Goal: Information Seeking & Learning: Check status

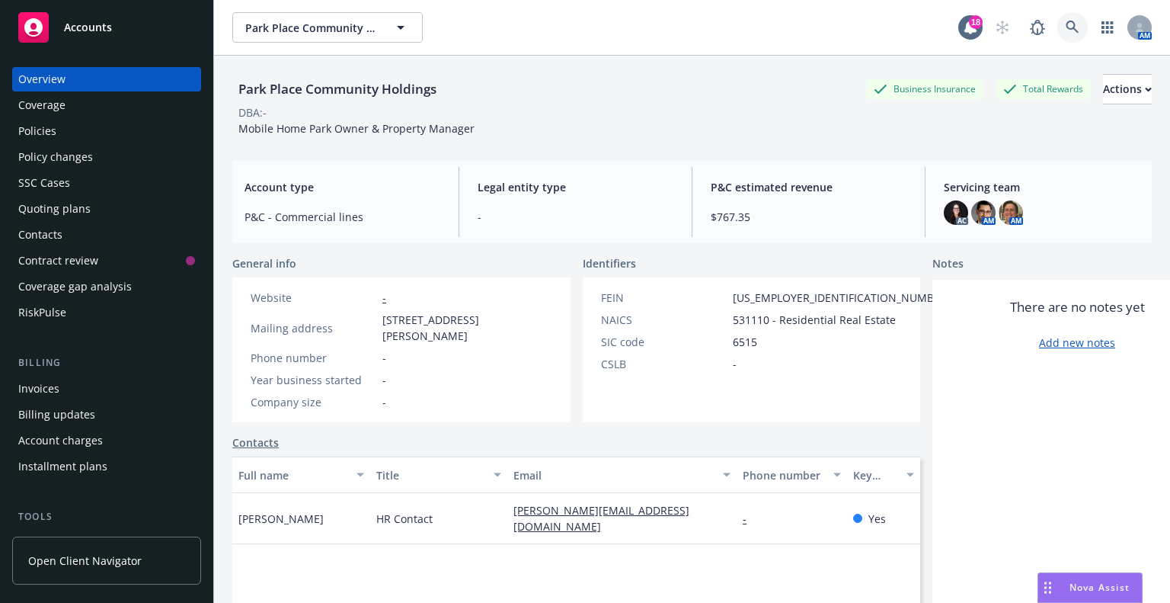
click at [1066, 24] on icon at bounding box center [1073, 28] width 14 height 14
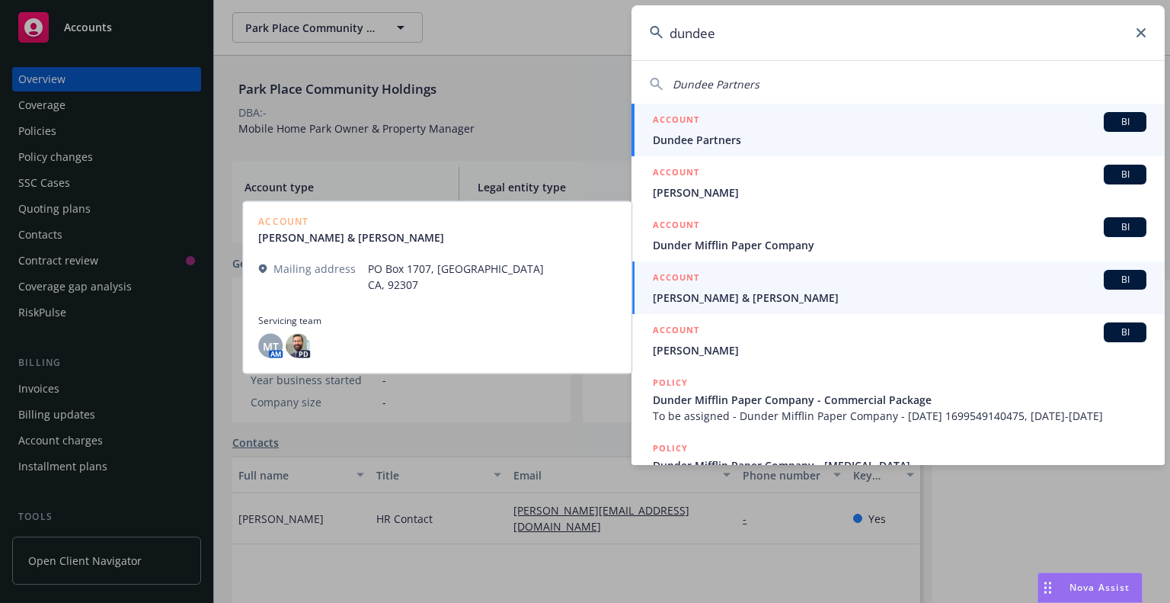
type input "dundee"
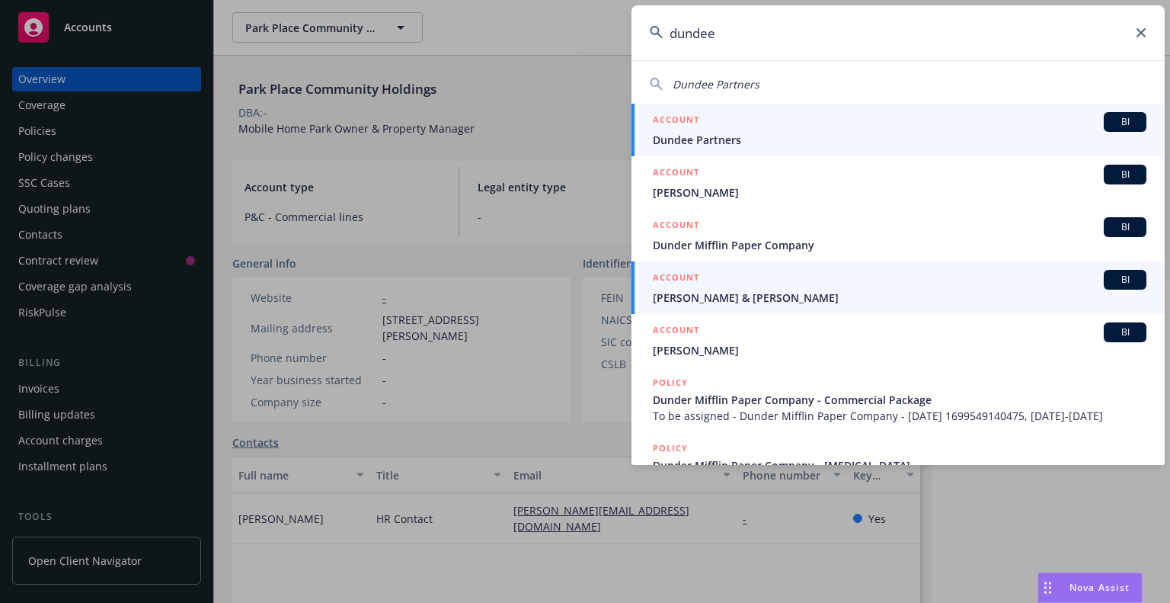
click at [711, 139] on span "Dundee Partners" at bounding box center [900, 140] width 494 height 16
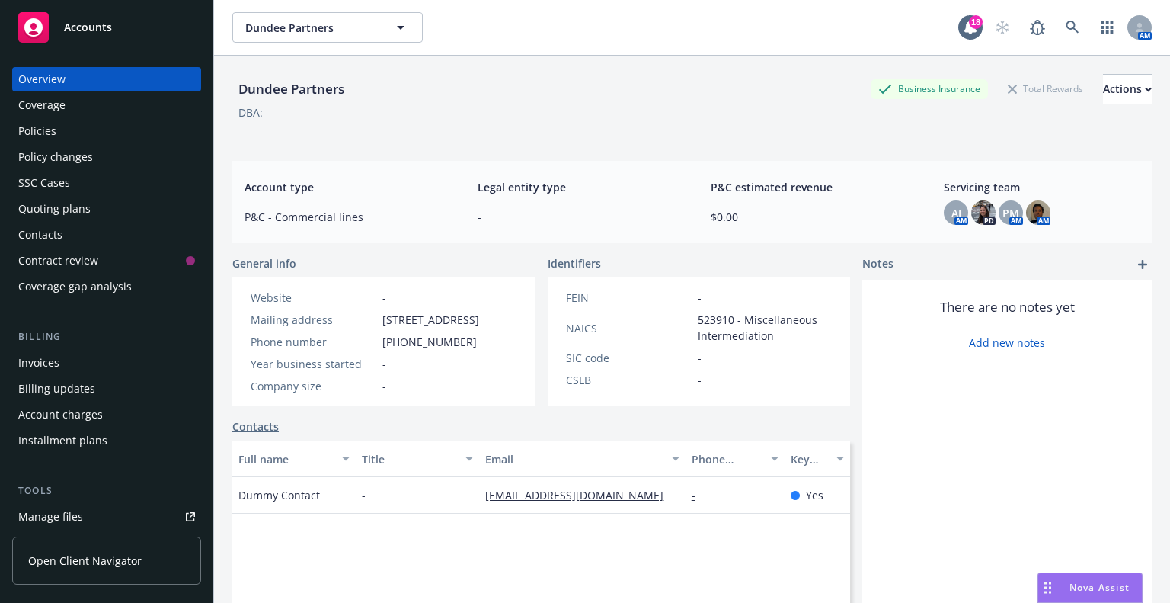
click at [46, 135] on div "Policies" at bounding box center [37, 131] width 38 height 24
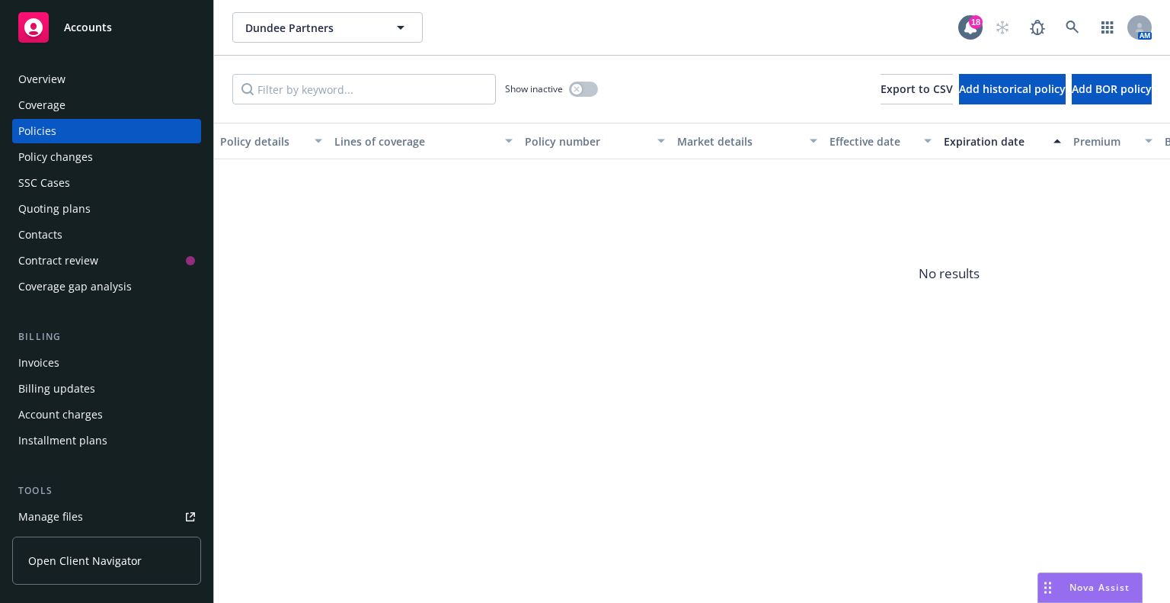
click at [49, 194] on div "SSC Cases" at bounding box center [44, 183] width 52 height 24
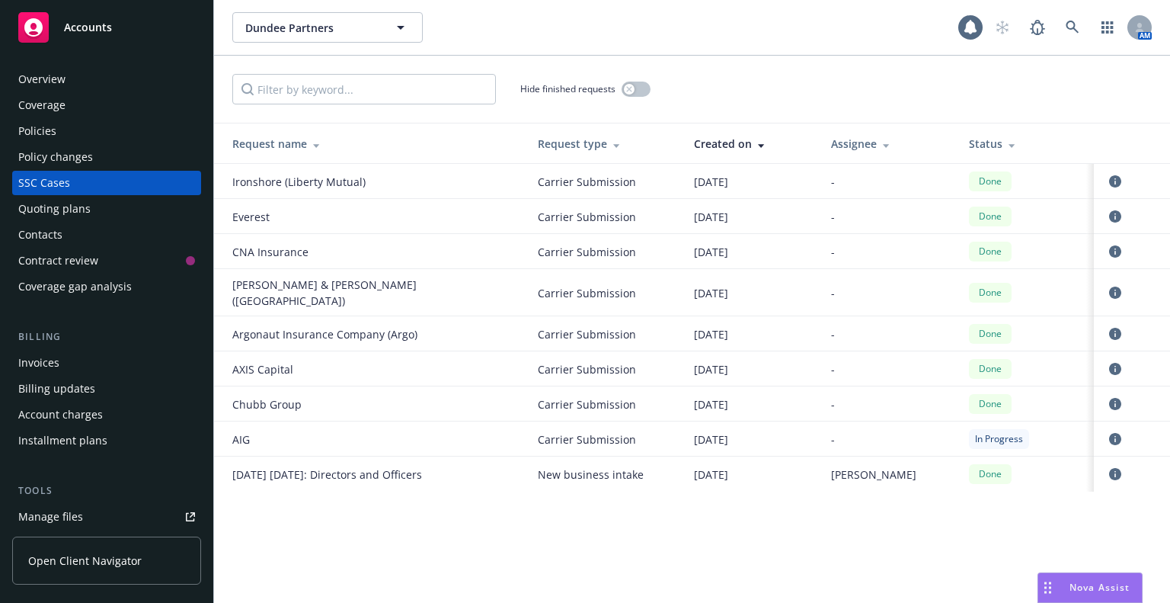
click at [49, 213] on div "Quoting plans" at bounding box center [54, 209] width 72 height 24
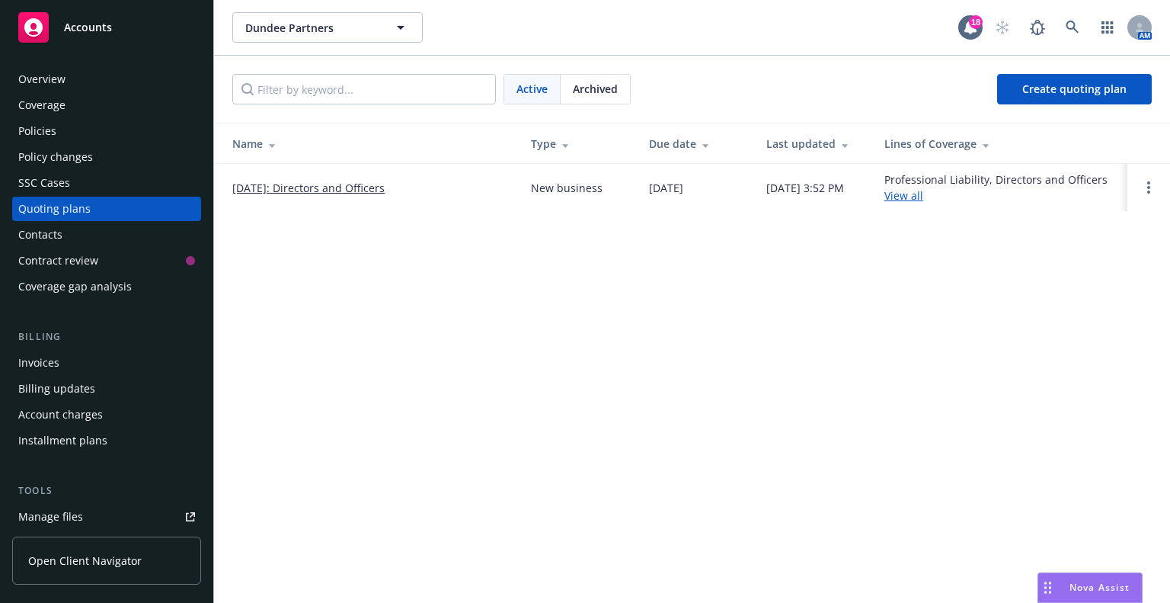
click at [385, 192] on link "08/29/2024: Directors and Officers" at bounding box center [308, 188] width 152 height 16
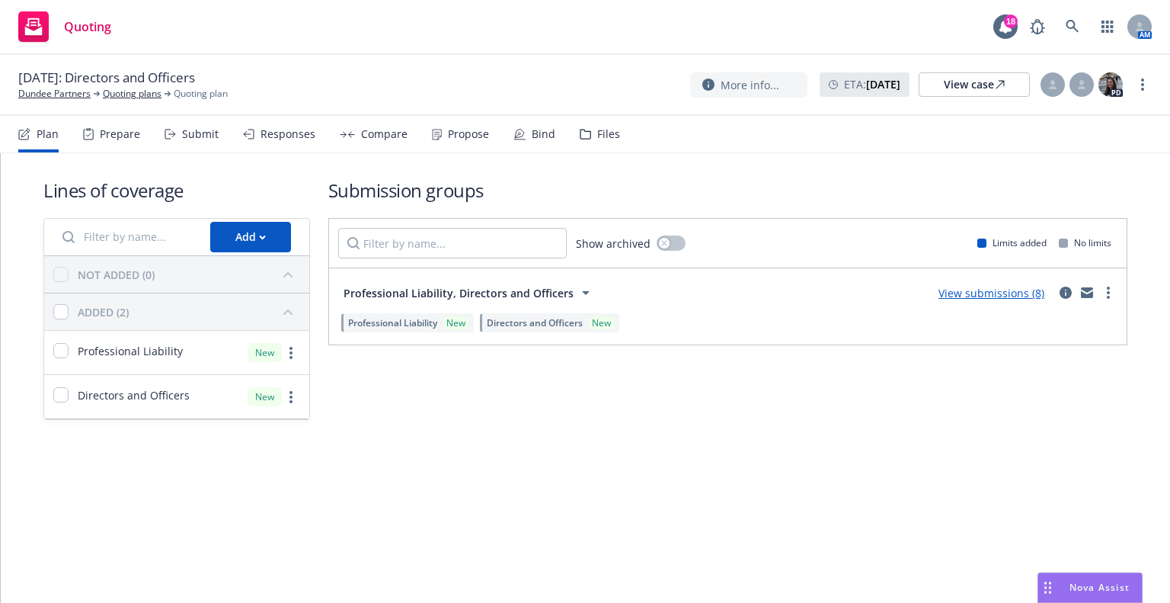
click at [261, 133] on div "Responses" at bounding box center [288, 134] width 55 height 12
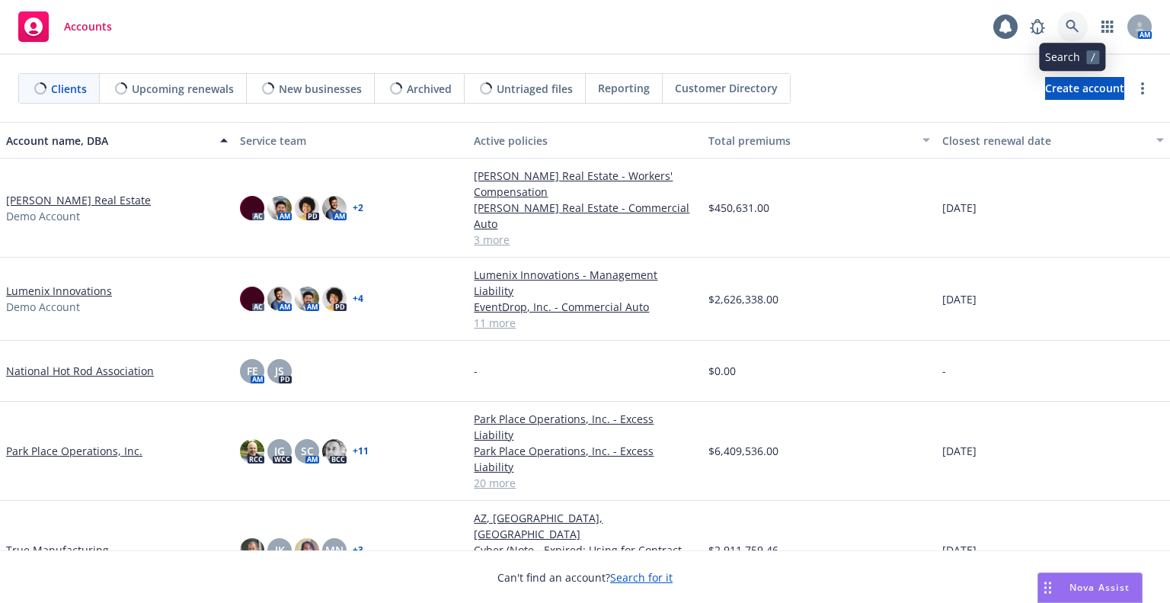
click at [1069, 25] on icon at bounding box center [1073, 27] width 14 height 14
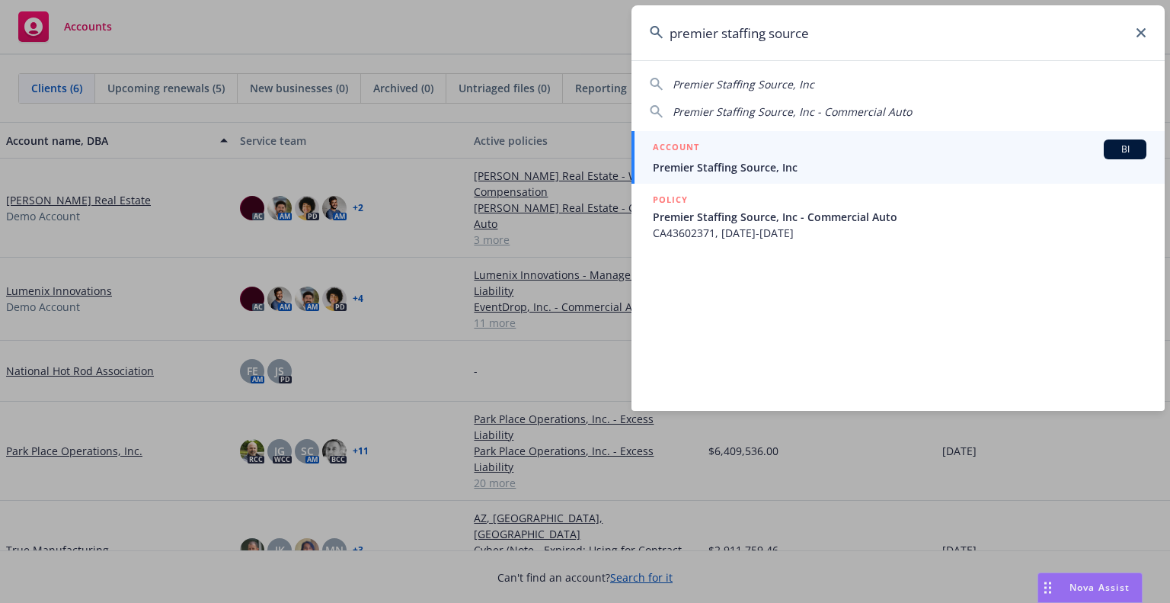
type input "premier staffing source"
click at [1038, 155] on div "ACCOUNT BI" at bounding box center [900, 149] width 494 height 20
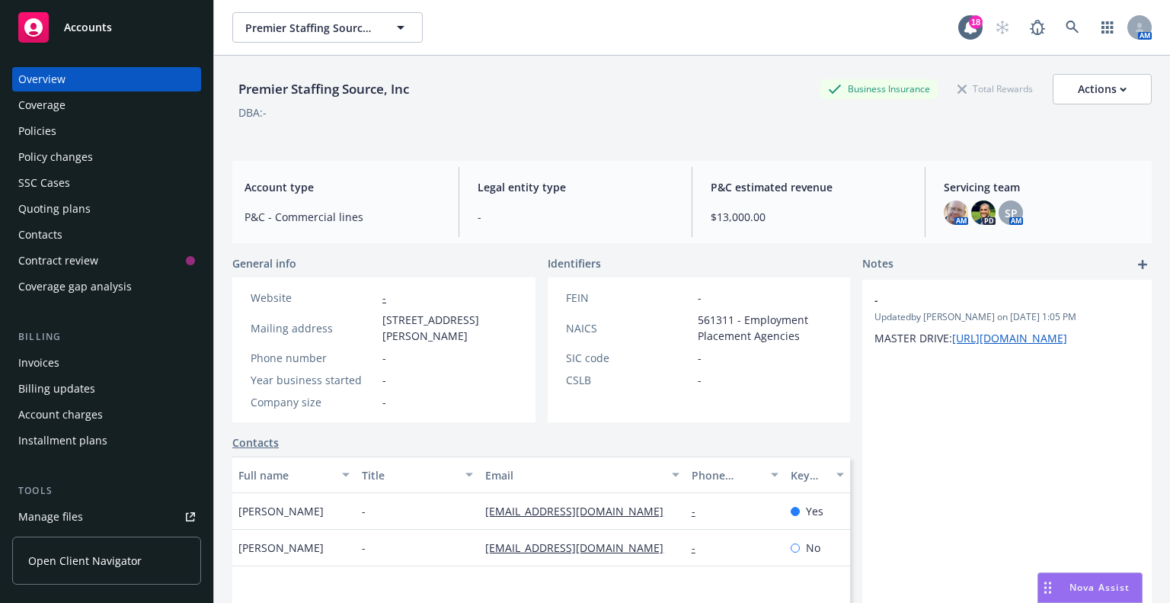
click at [97, 133] on div "Policies" at bounding box center [106, 131] width 177 height 24
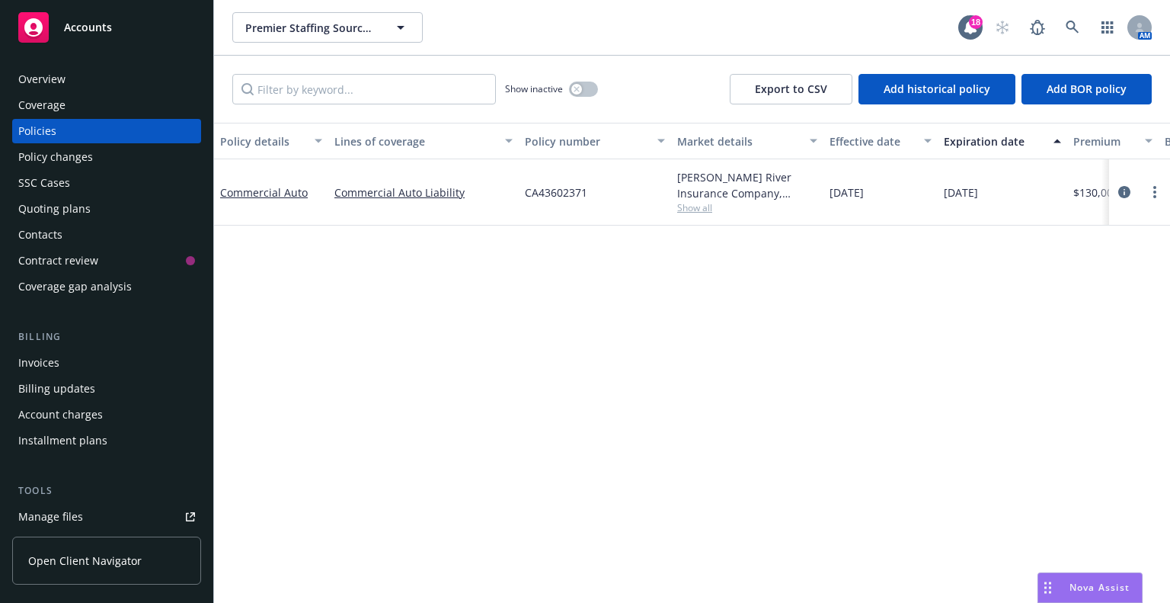
click at [85, 205] on div "Quoting plans" at bounding box center [54, 209] width 72 height 24
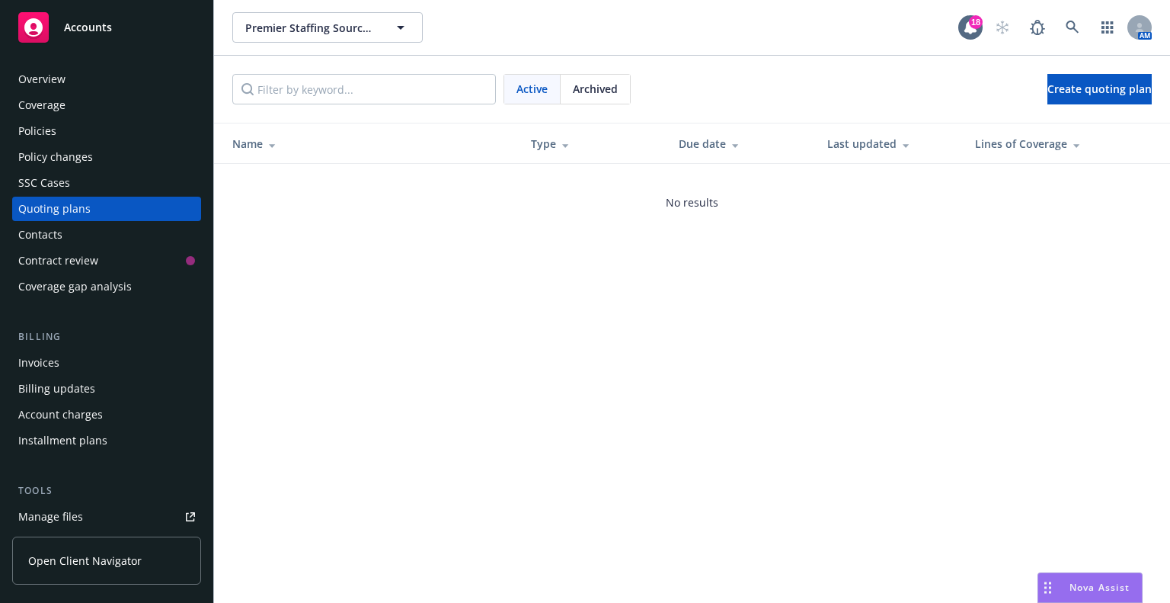
click at [113, 84] on div "Overview" at bounding box center [106, 79] width 177 height 24
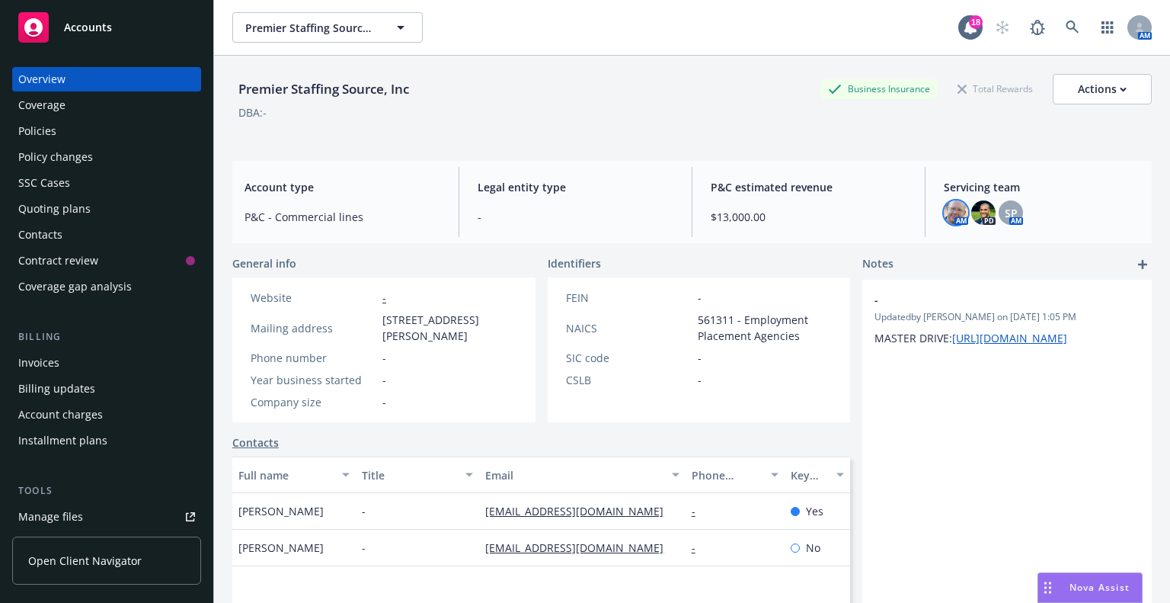
click at [946, 209] on img at bounding box center [956, 212] width 24 height 24
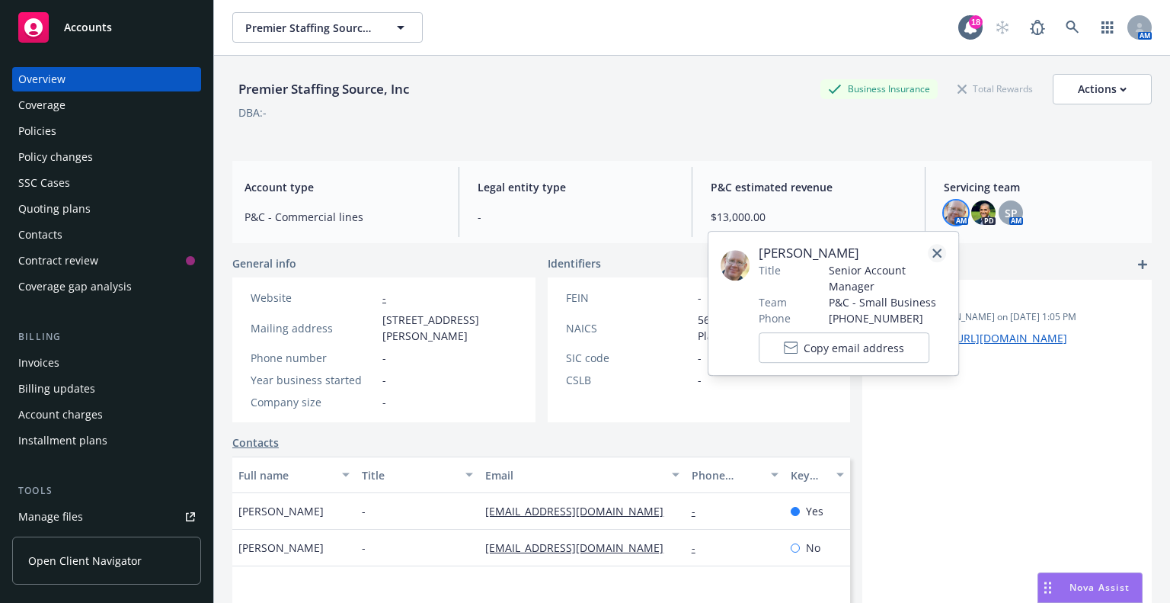
click at [935, 254] on icon "close" at bounding box center [936, 252] width 9 height 9
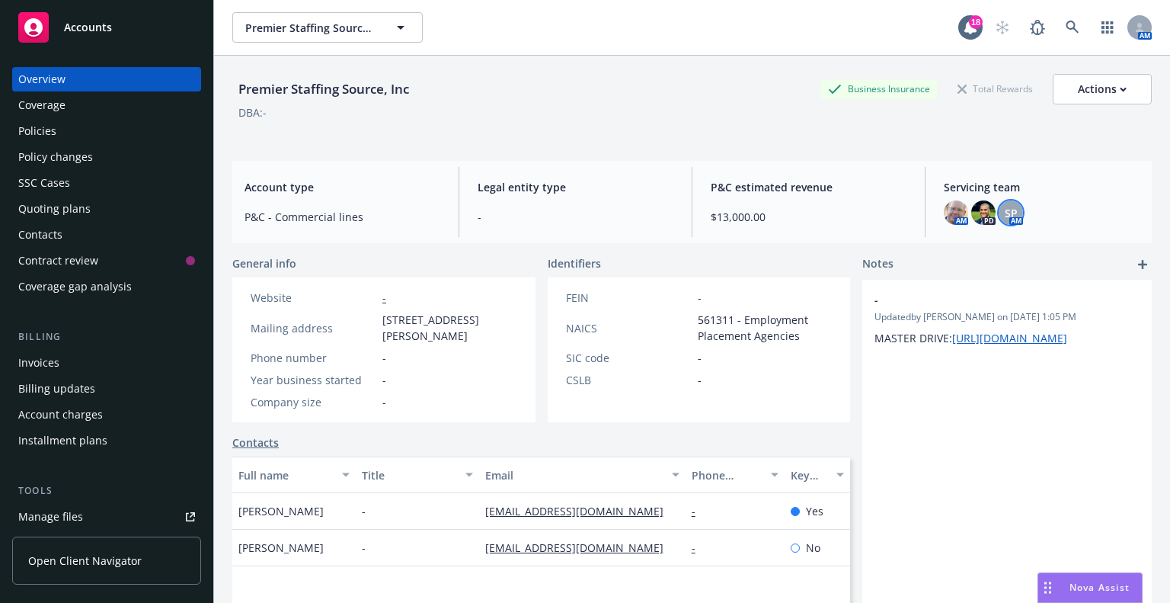
click at [999, 200] on div "SP" at bounding box center [1011, 212] width 24 height 24
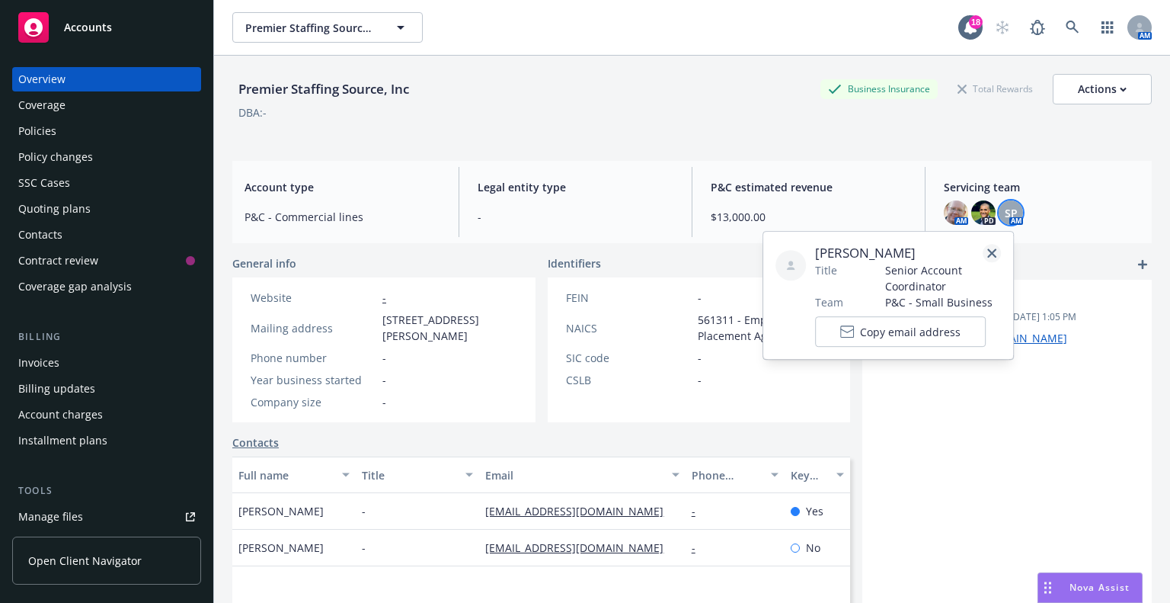
click at [993, 251] on icon "close" at bounding box center [991, 252] width 9 height 9
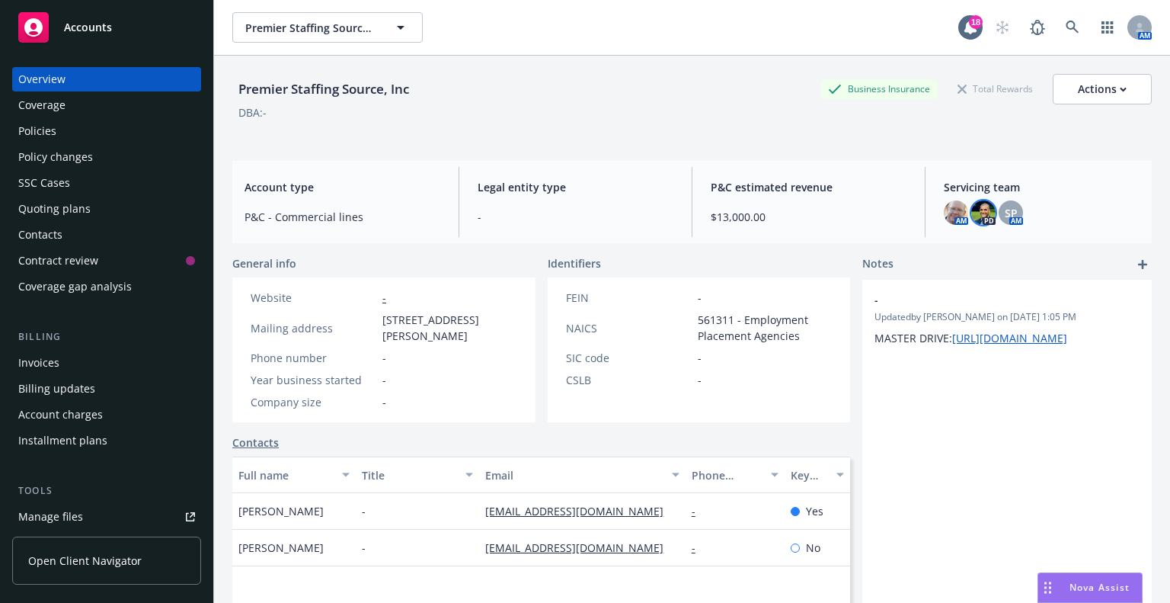
click at [983, 209] on img at bounding box center [983, 212] width 24 height 24
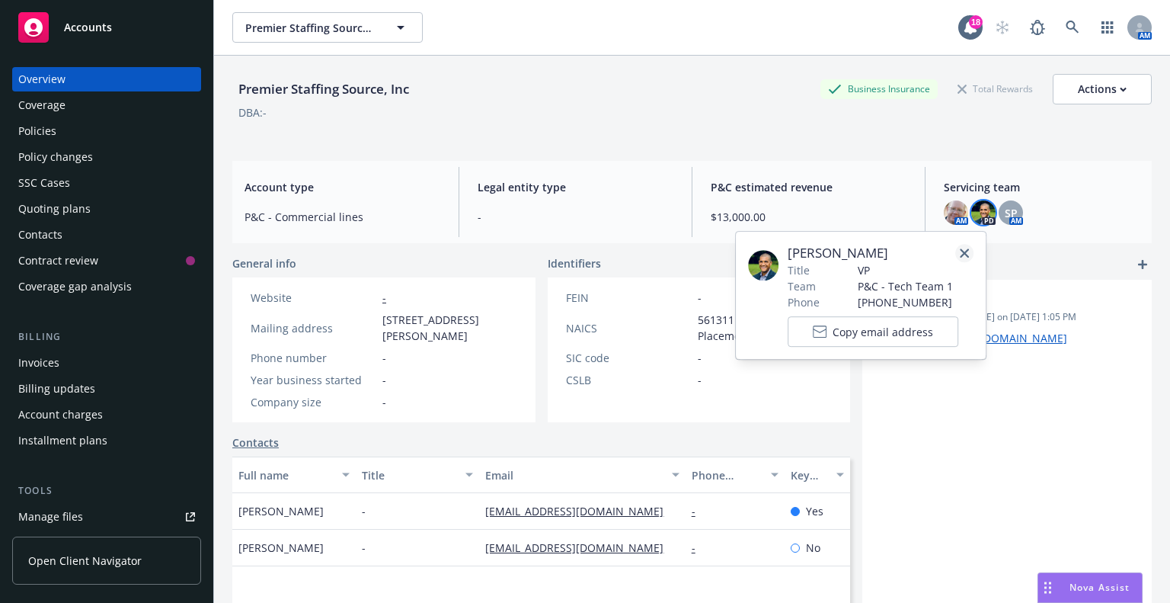
click at [965, 257] on icon "close" at bounding box center [964, 252] width 9 height 9
